Goal: Information Seeking & Learning: Learn about a topic

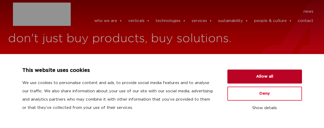
click at [262, 77] on button "Allow all" at bounding box center [264, 77] width 74 height 14
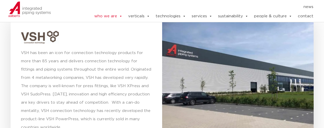
scroll to position [1552, 0]
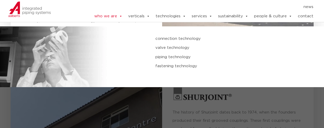
click at [180, 39] on link "connection technology" at bounding box center [216, 38] width 122 height 7
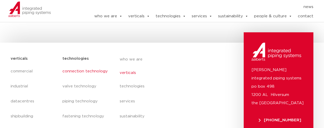
scroll to position [177, 0]
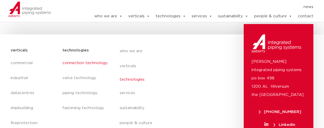
click at [135, 80] on link "technologies" at bounding box center [166, 80] width 95 height 12
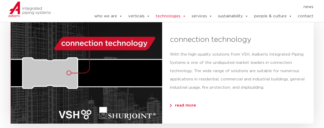
scroll to position [285, 0]
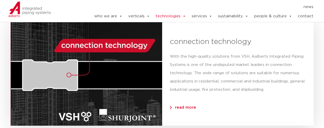
click at [186, 107] on span "read more" at bounding box center [183, 108] width 26 height 4
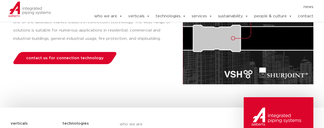
scroll to position [78, 0]
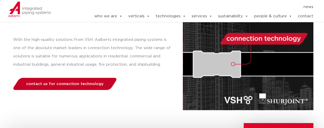
click at [87, 83] on span "contact us for connection technology" at bounding box center [64, 84] width 77 height 4
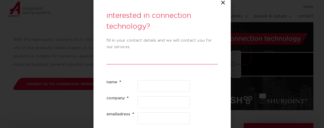
click at [222, 3] on icon "Close" at bounding box center [222, 2] width 5 height 5
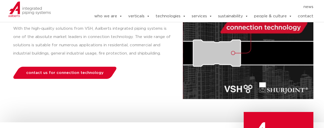
scroll to position [50, 0]
